Goal: Task Accomplishment & Management: Manage account settings

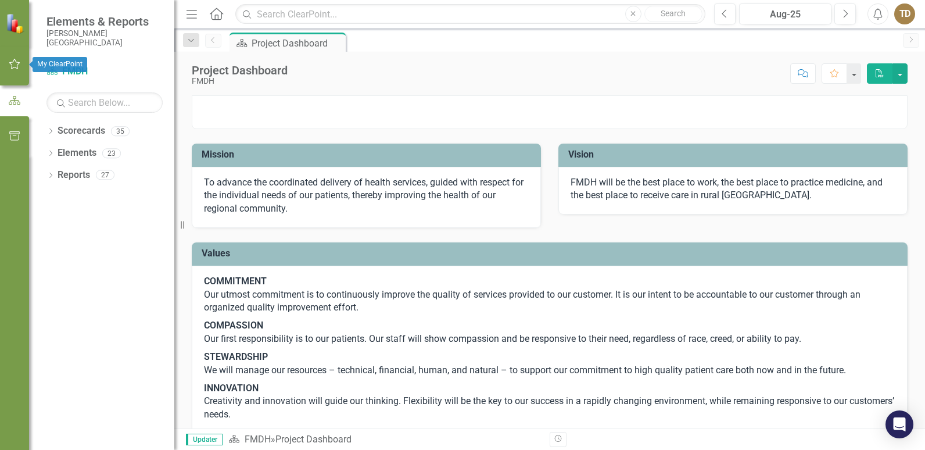
click at [13, 60] on icon "button" at bounding box center [15, 63] width 12 height 9
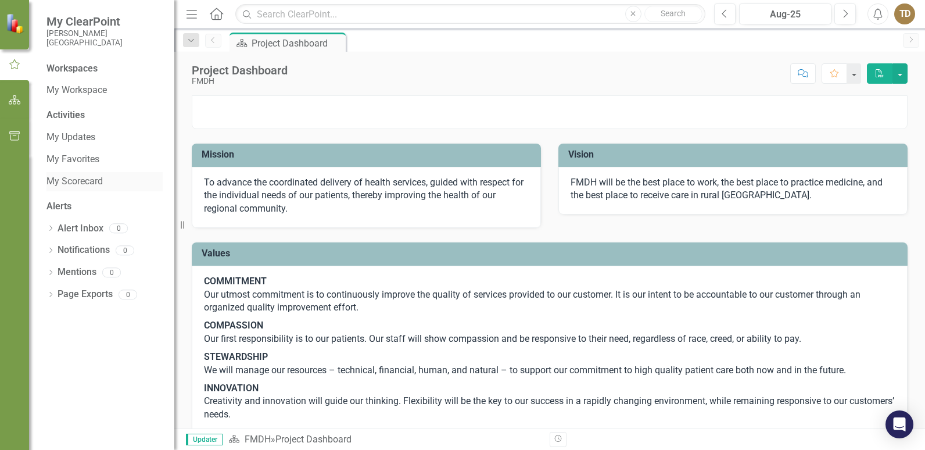
click at [71, 181] on link "My Scorecard" at bounding box center [104, 181] width 116 height 13
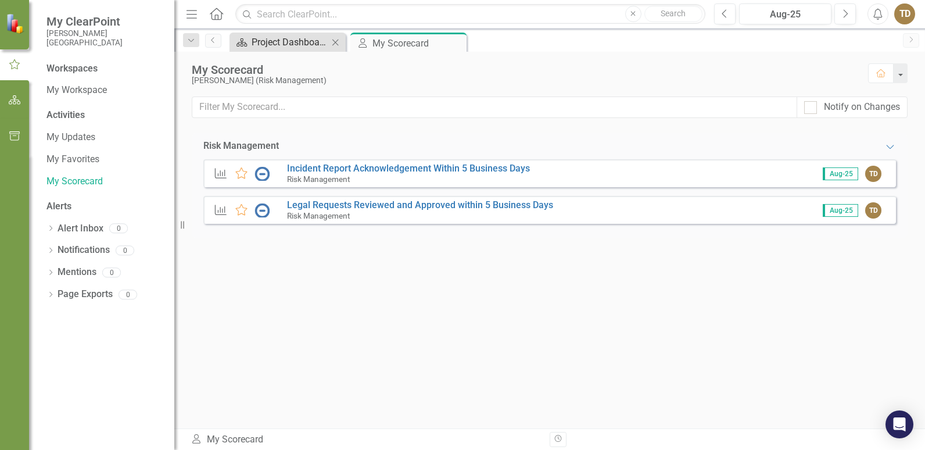
click at [310, 38] on div "Project Dashboard" at bounding box center [290, 42] width 77 height 15
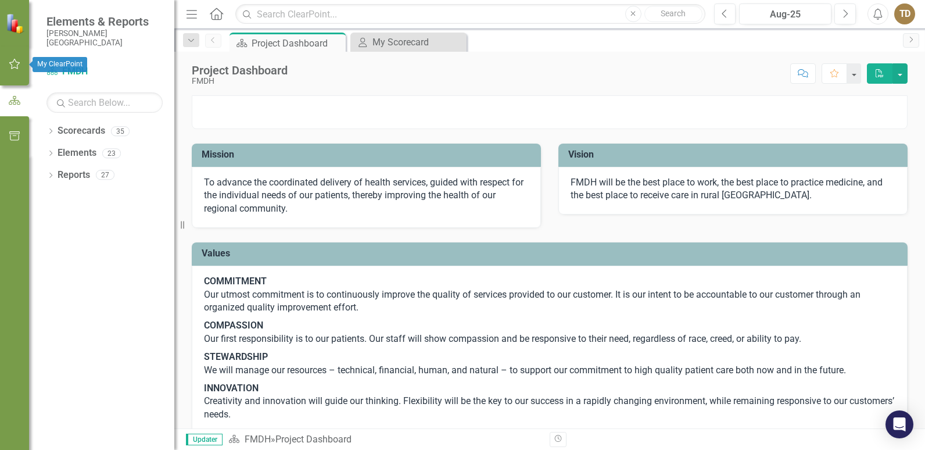
click at [16, 61] on icon "button" at bounding box center [15, 63] width 12 height 9
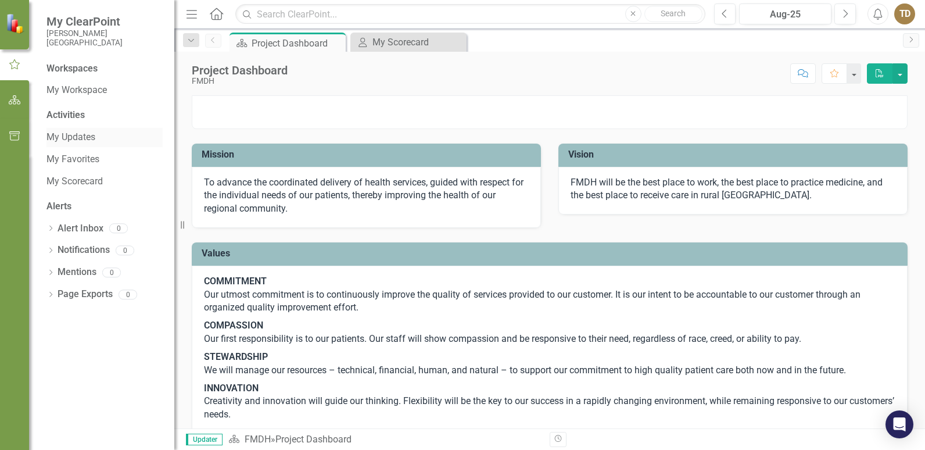
click at [66, 138] on link "My Updates" at bounding box center [104, 137] width 116 height 13
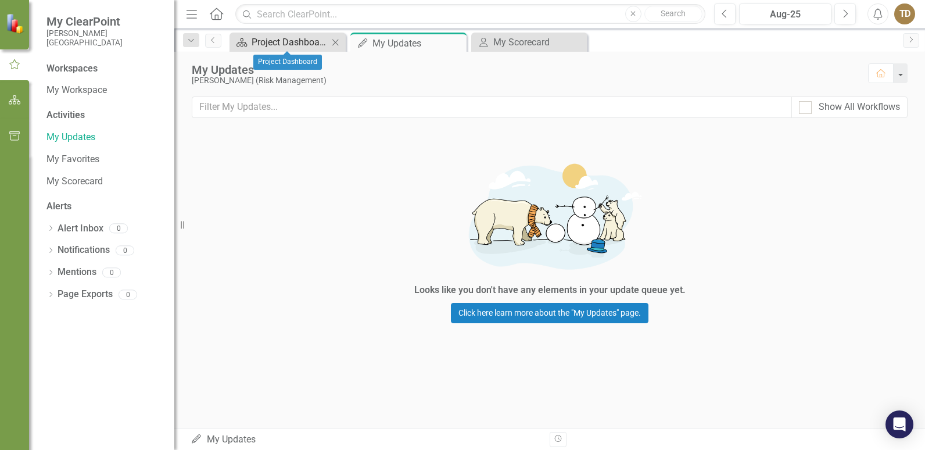
click at [289, 41] on div "Project Dashboard" at bounding box center [290, 42] width 77 height 15
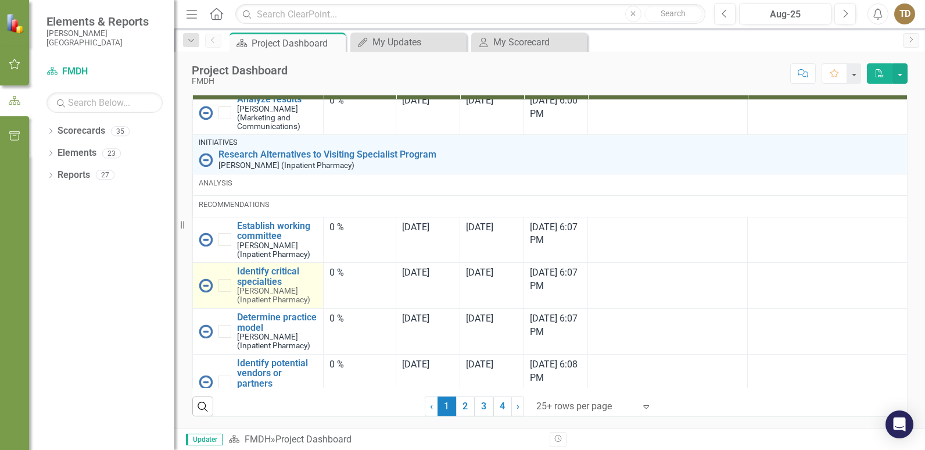
scroll to position [2194, 0]
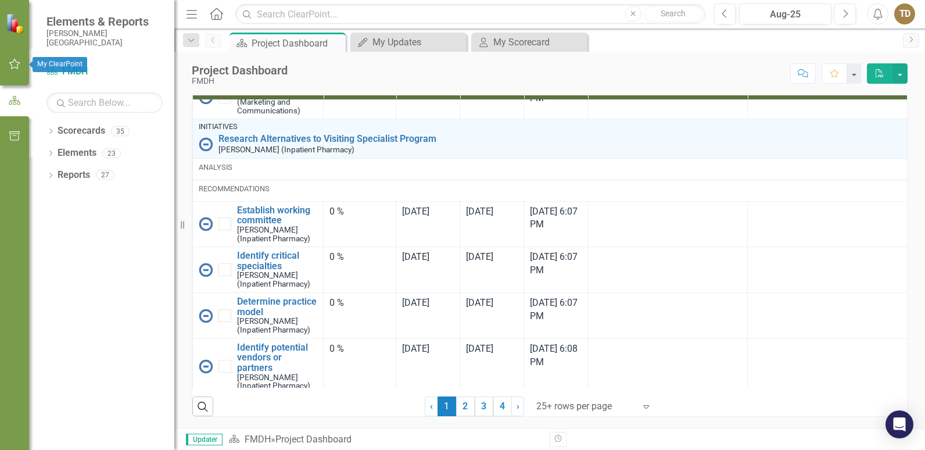
click at [12, 59] on button "button" at bounding box center [15, 64] width 26 height 24
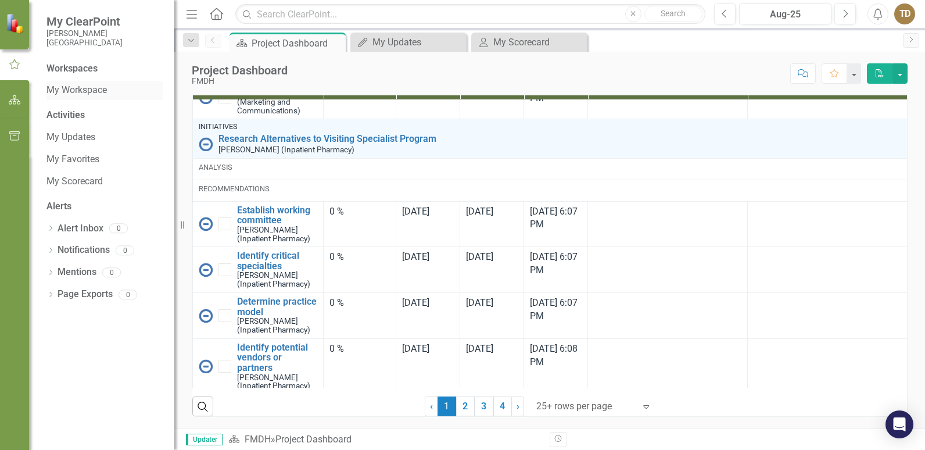
click at [81, 90] on link "My Workspace" at bounding box center [104, 90] width 116 height 13
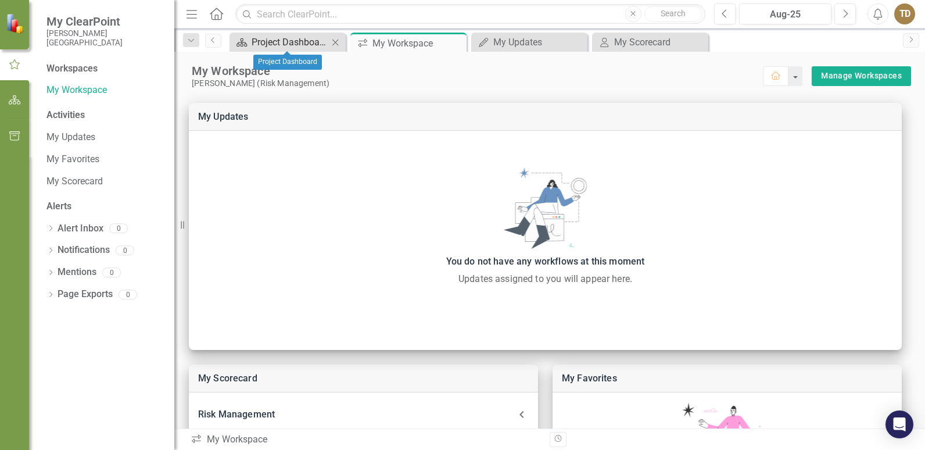
click at [294, 40] on div "Project Dashboard" at bounding box center [290, 42] width 77 height 15
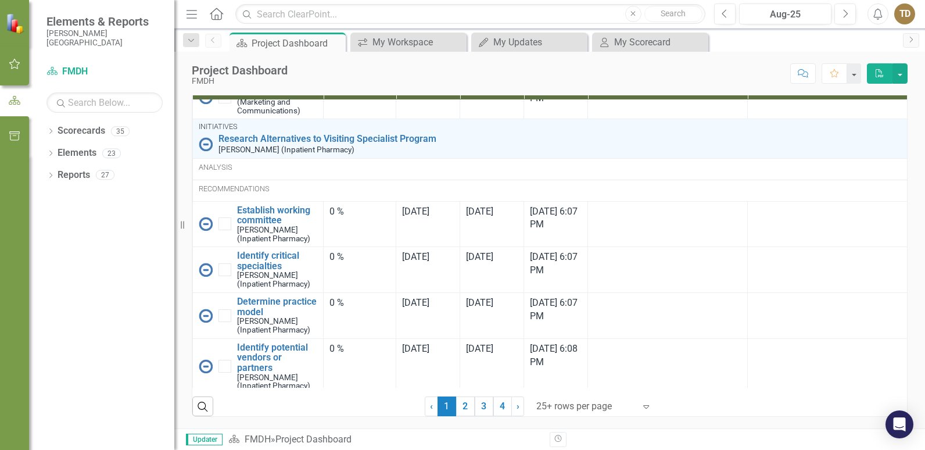
scroll to position [1962, 0]
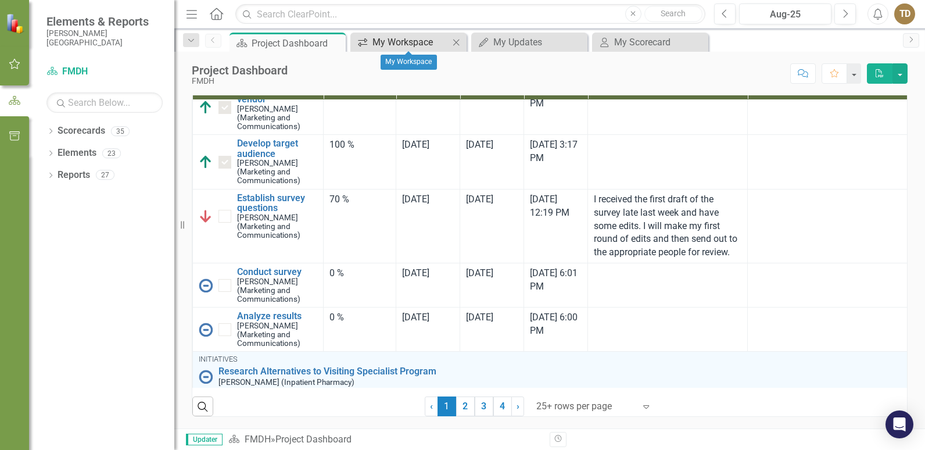
click at [389, 45] on div "My Workspace" at bounding box center [410, 42] width 77 height 15
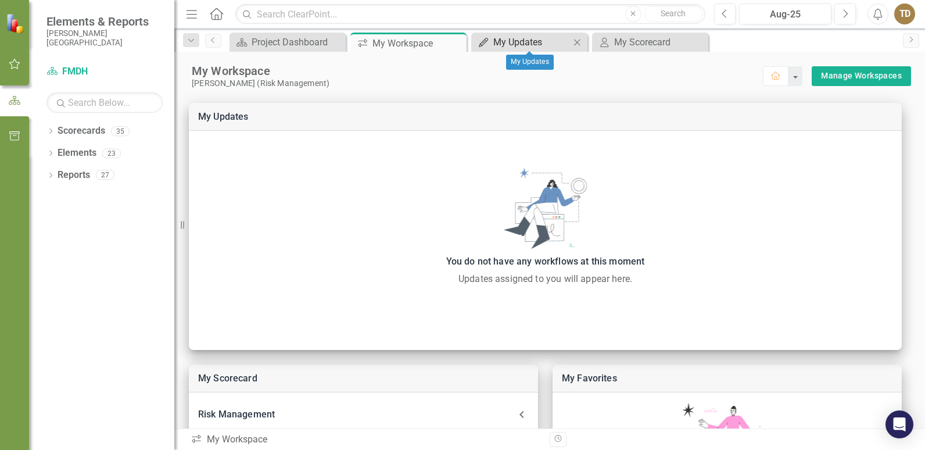
click at [529, 43] on div "My Updates" at bounding box center [531, 42] width 77 height 15
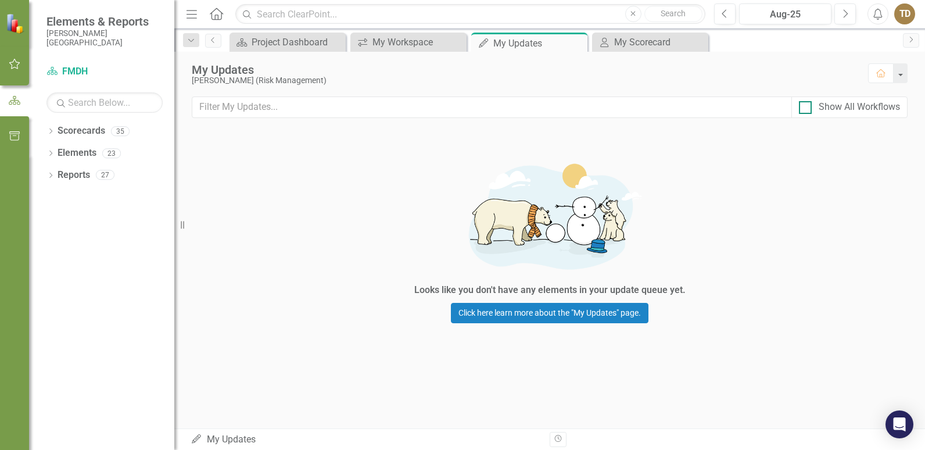
click at [806, 106] on input "Show All Workflows" at bounding box center [803, 105] width 8 height 8
checkbox input "true"
click at [641, 40] on div "My Scorecard" at bounding box center [652, 42] width 77 height 15
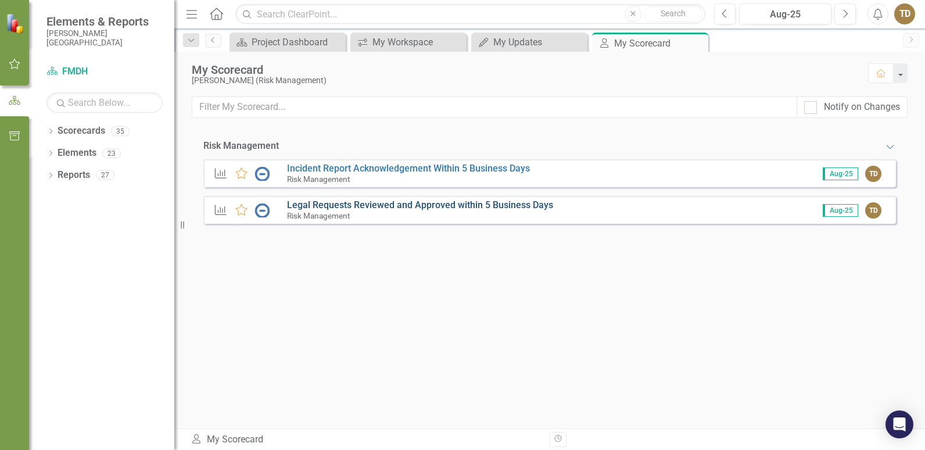
click at [335, 205] on link "Legal Requests Reviewed and Approved within 5 Business Days" at bounding box center [420, 204] width 266 height 11
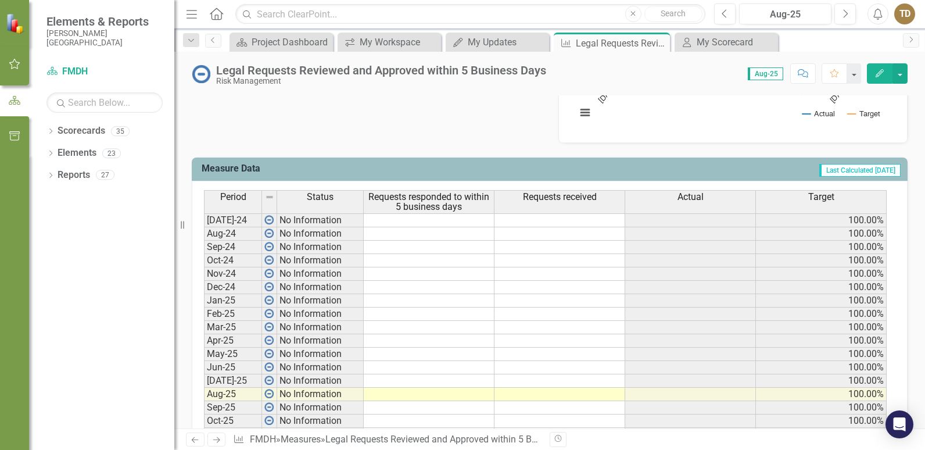
scroll to position [541, 0]
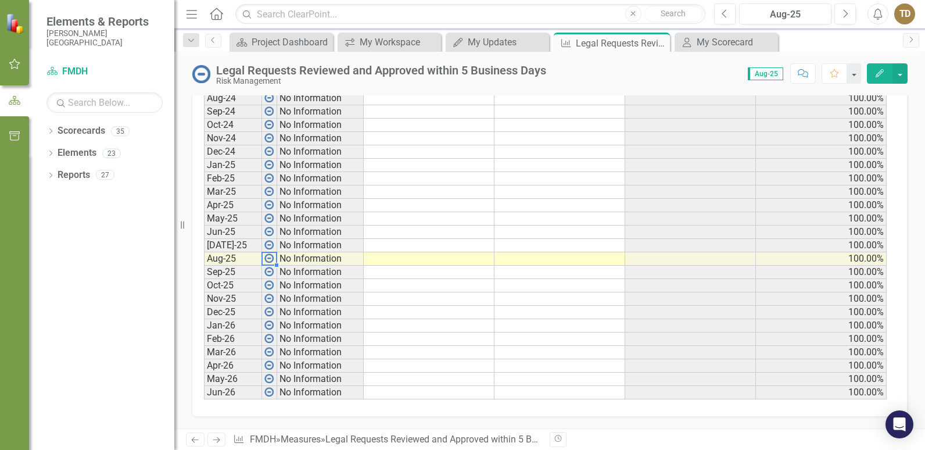
click at [296, 257] on td "No Information" at bounding box center [320, 258] width 87 height 13
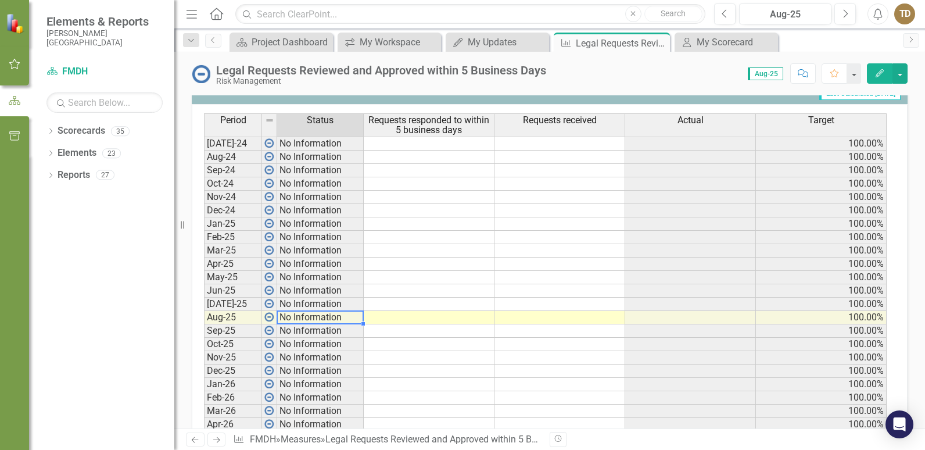
scroll to position [483, 0]
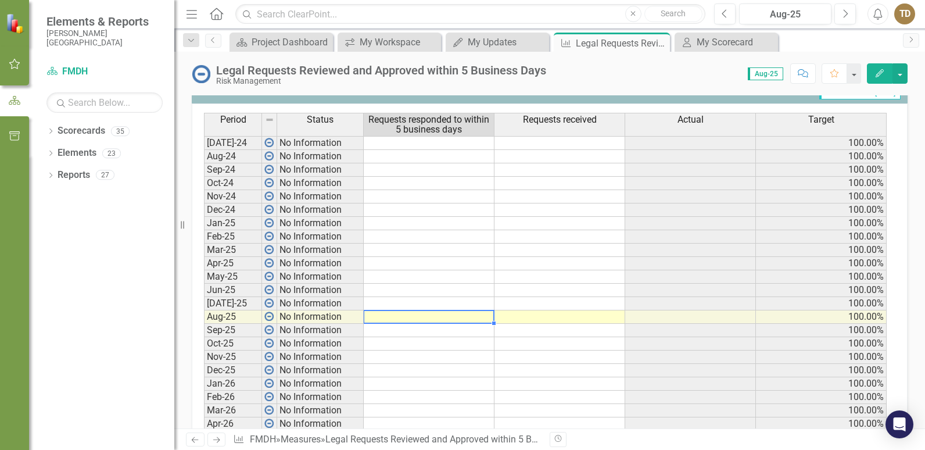
click at [396, 315] on td at bounding box center [429, 316] width 131 height 13
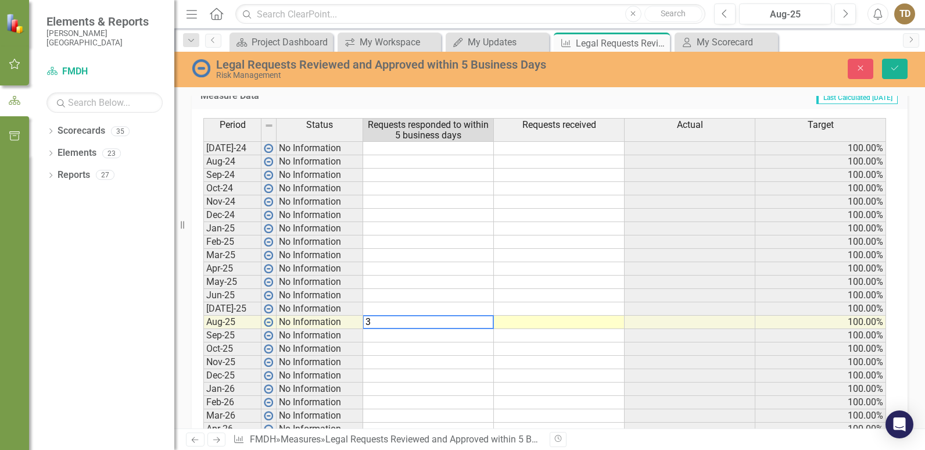
type textarea "3"
click at [543, 319] on td at bounding box center [559, 321] width 131 height 13
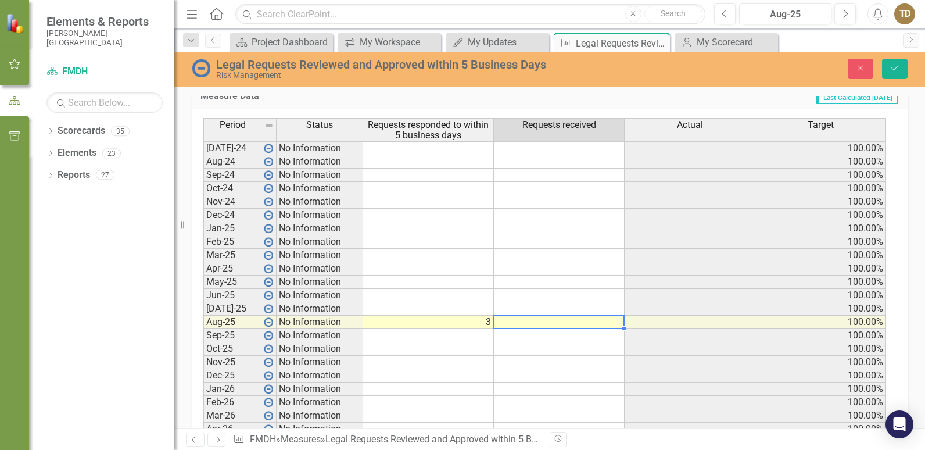
type textarea "3"
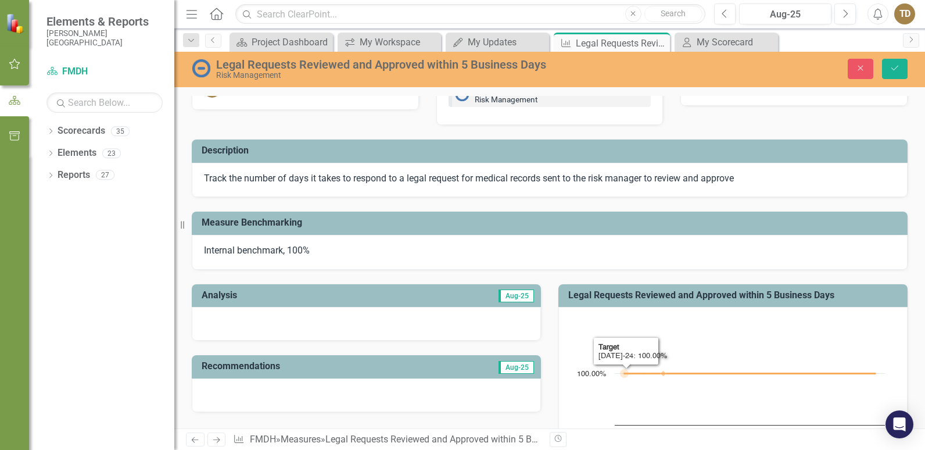
scroll to position [0, 0]
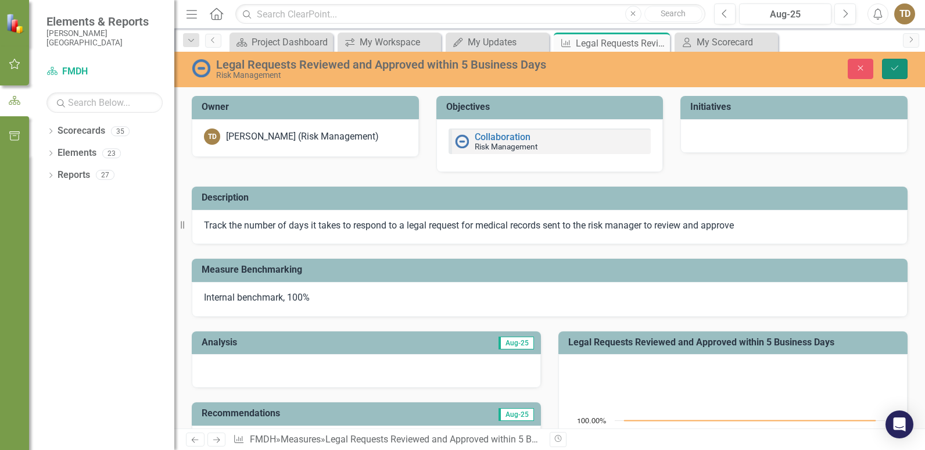
click at [895, 69] on icon "submit" at bounding box center [894, 68] width 7 height 5
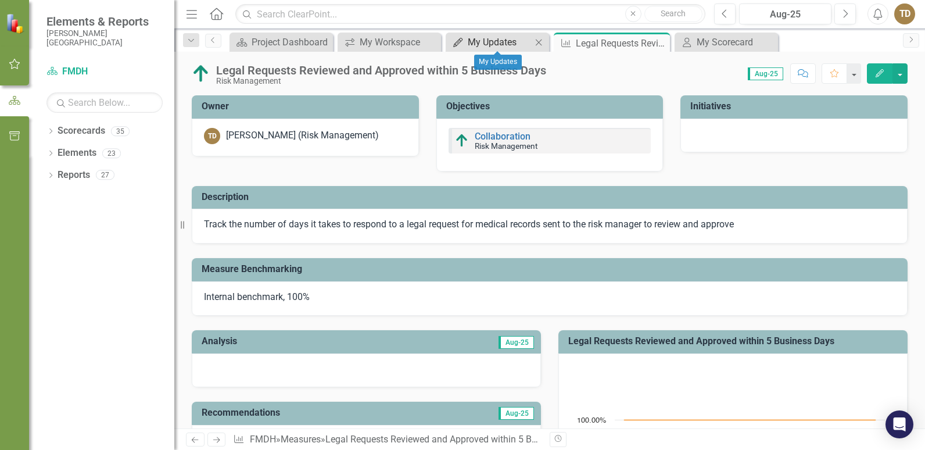
click at [513, 43] on div "My Updates" at bounding box center [500, 42] width 64 height 15
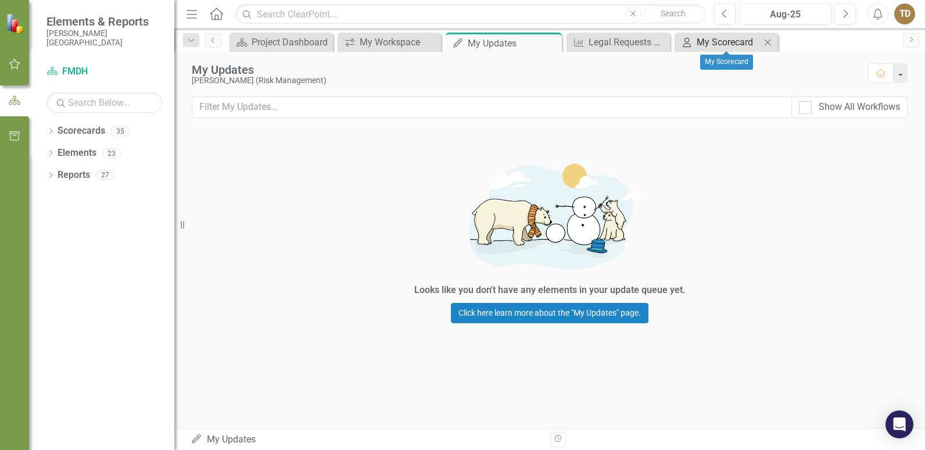
click at [748, 38] on div "My Scorecard" at bounding box center [728, 42] width 64 height 15
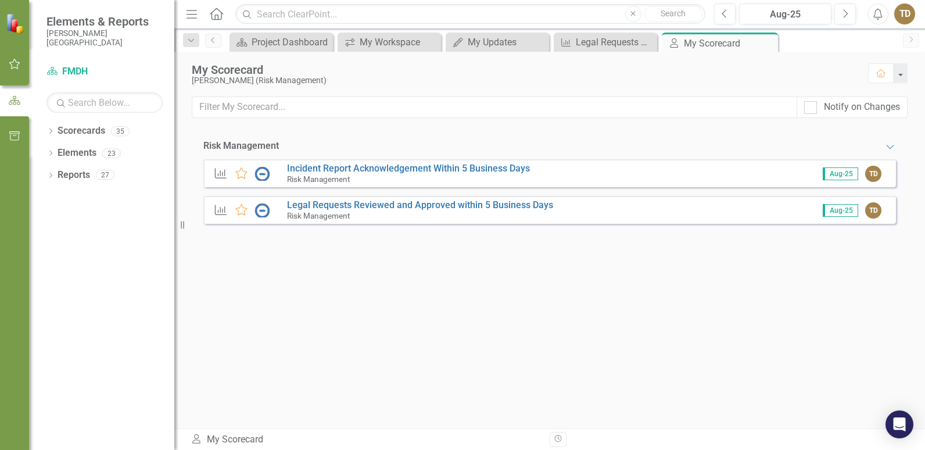
click at [672, 177] on div "Measure Favorite Incident Report Acknowledgement Within 5 Business Days Risk Ma…" at bounding box center [549, 173] width 692 height 28
click at [870, 171] on div "TD" at bounding box center [873, 174] width 16 height 16
click at [846, 178] on span "Aug-25" at bounding box center [839, 173] width 35 height 13
click at [332, 169] on link "Incident Report Acknowledgement Within 5 Business Days" at bounding box center [408, 168] width 243 height 11
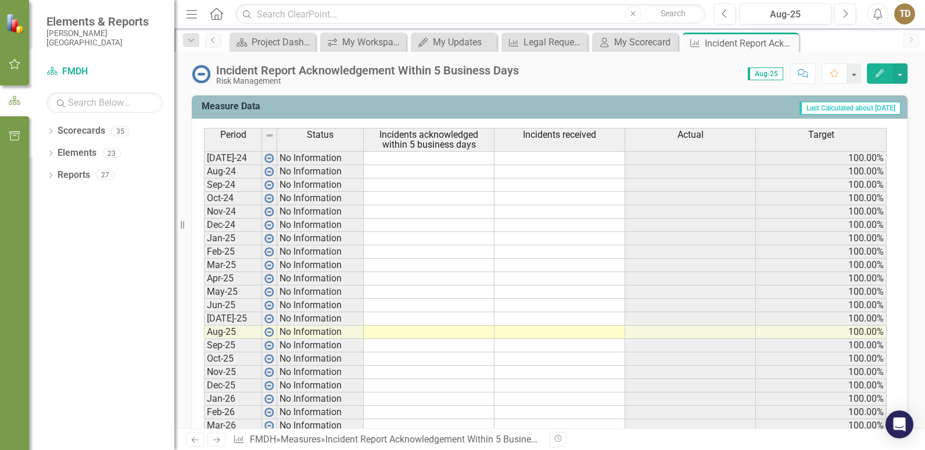
scroll to position [540, 0]
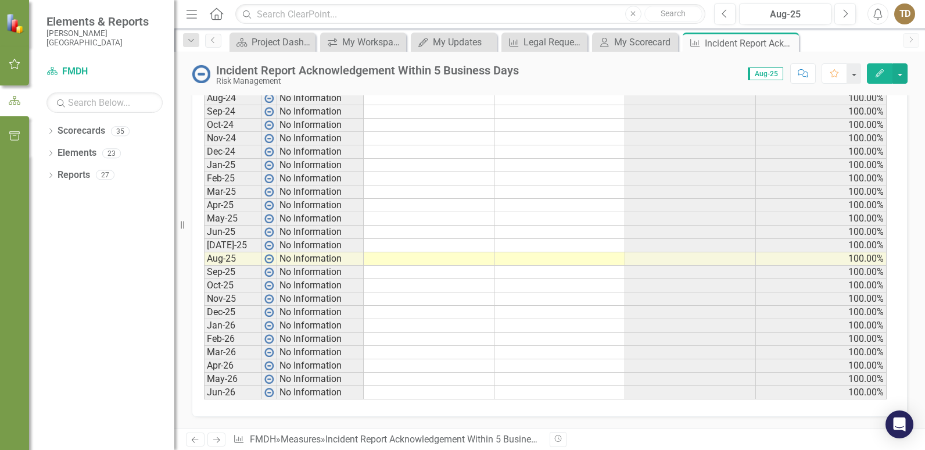
click at [434, 257] on td at bounding box center [429, 258] width 131 height 13
click at [441, 256] on td at bounding box center [429, 258] width 131 height 13
click at [442, 257] on td at bounding box center [429, 258] width 131 height 13
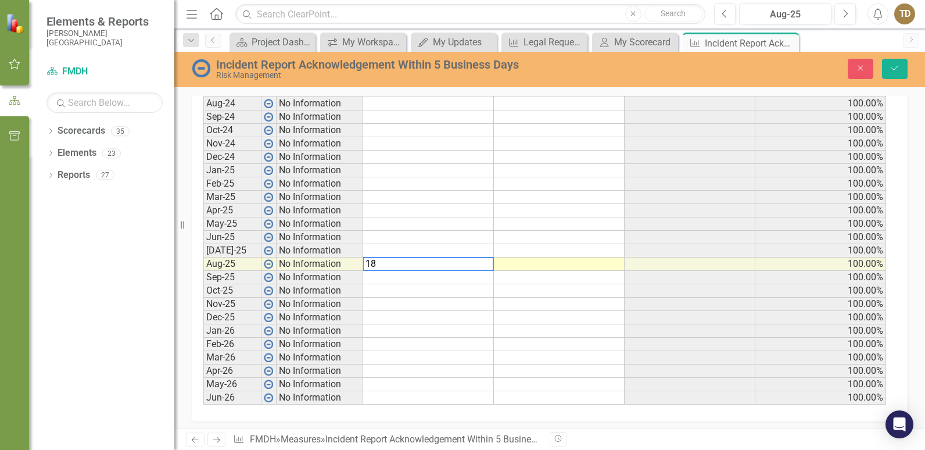
scroll to position [545, 0]
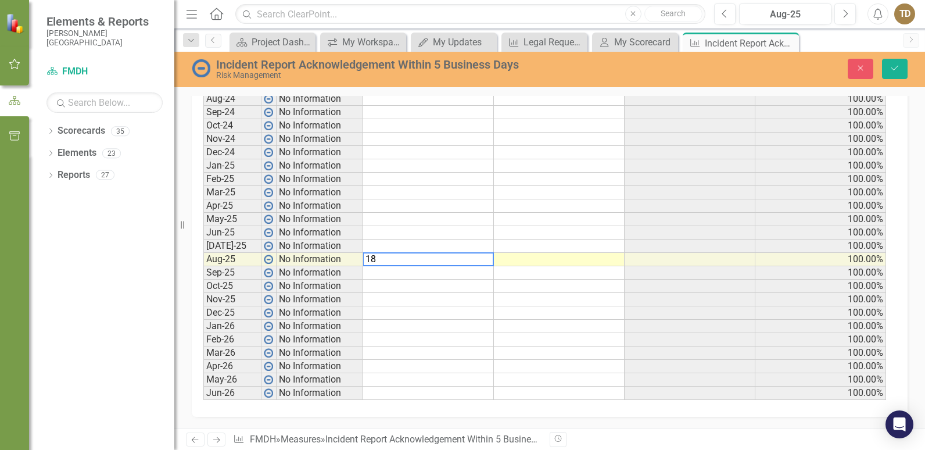
type textarea "18"
click at [541, 256] on td at bounding box center [559, 259] width 131 height 13
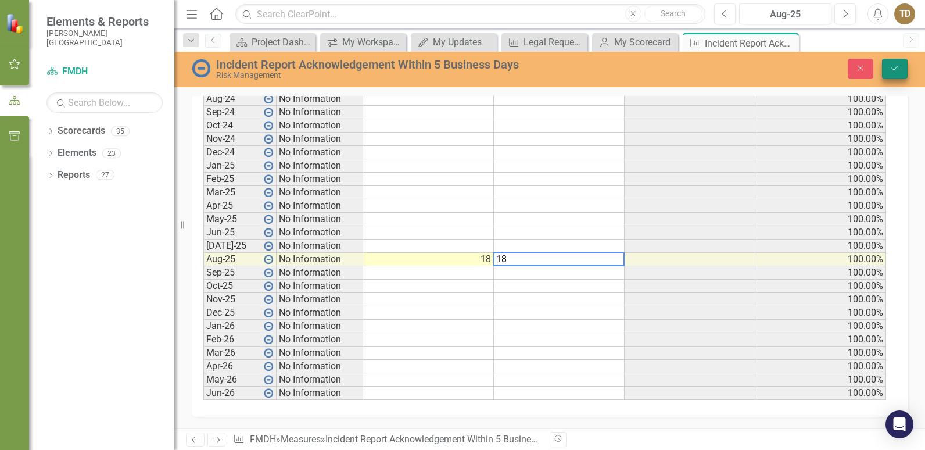
type textarea "18"
click at [895, 68] on icon "Save" at bounding box center [894, 68] width 10 height 8
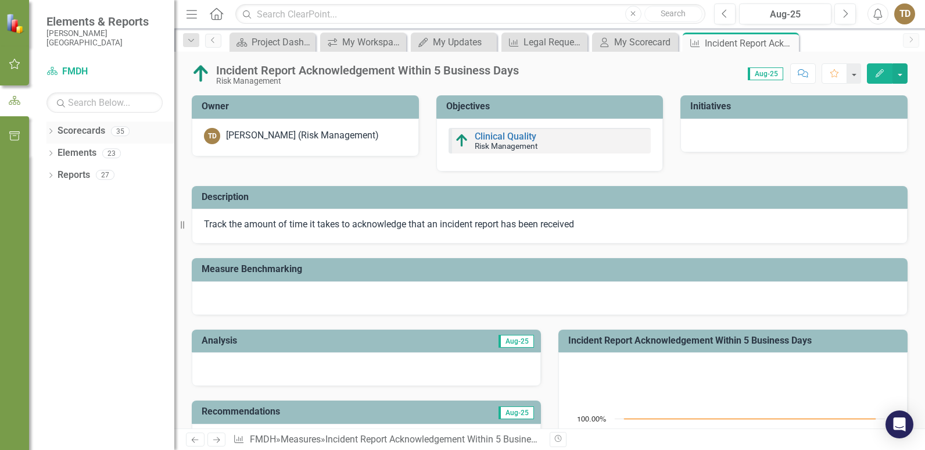
click at [77, 131] on link "Scorecards" at bounding box center [82, 130] width 48 height 13
click at [10, 62] on icon "button" at bounding box center [15, 63] width 12 height 9
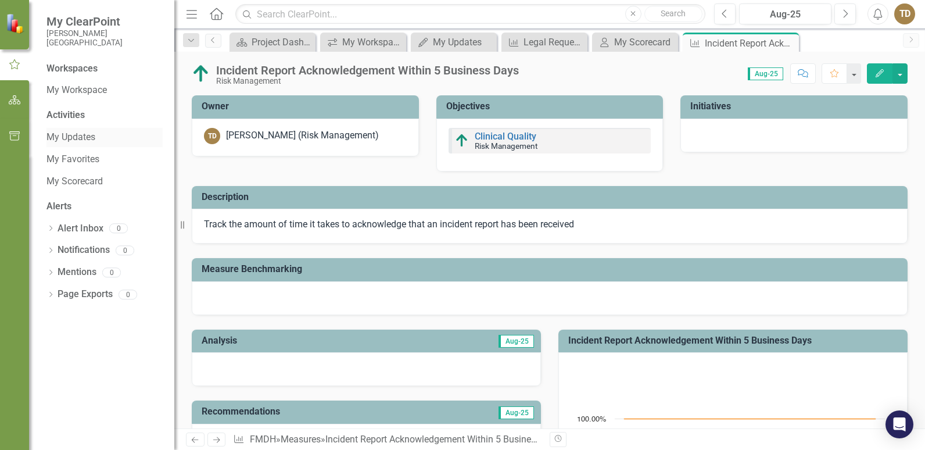
drag, startPoint x: 79, startPoint y: 138, endPoint x: 73, endPoint y: 140, distance: 6.1
click at [79, 137] on link "My Updates" at bounding box center [104, 137] width 116 height 13
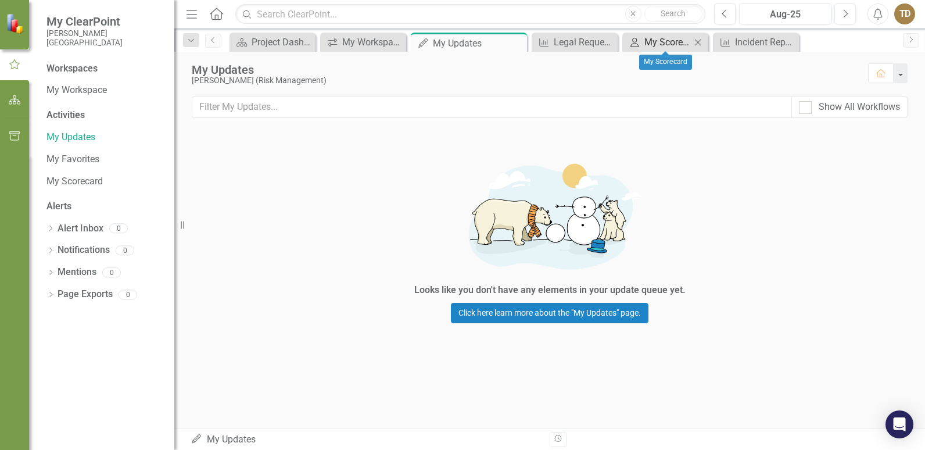
click at [669, 39] on div "My Scorecard" at bounding box center [667, 42] width 46 height 15
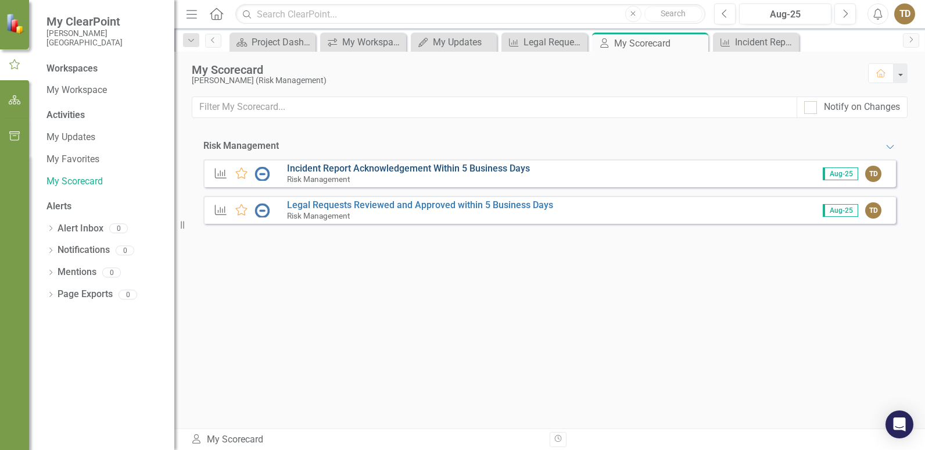
click at [355, 167] on link "Incident Report Acknowledgement Within 5 Business Days" at bounding box center [408, 168] width 243 height 11
